Goal: Task Accomplishment & Management: Manage account settings

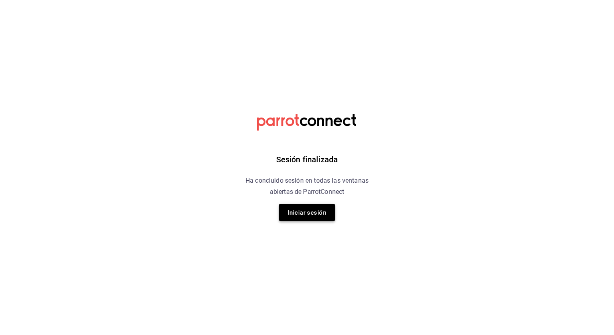
click at [320, 216] on font "Iniciar sesión" at bounding box center [307, 212] width 38 height 7
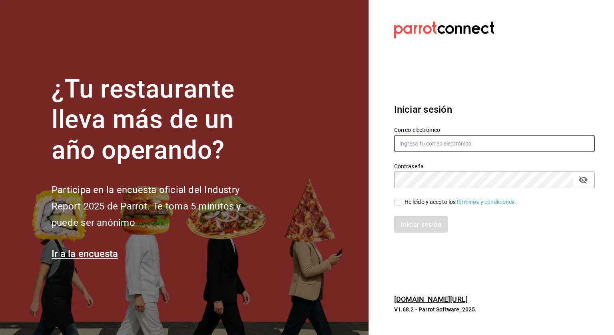
type input "[PERSON_NAME][EMAIL_ADDRESS][PERSON_NAME][DOMAIN_NAME]"
click at [398, 205] on input "He leído y acepto los Términos y condiciones." at bounding box center [397, 202] width 7 height 7
checkbox input "true"
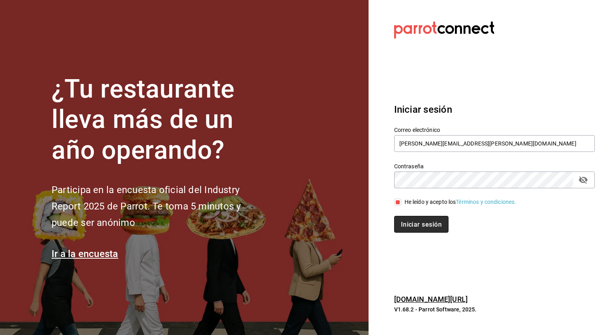
click at [430, 225] on font "Iniciar sesión" at bounding box center [421, 225] width 41 height 8
